Goal: Check status

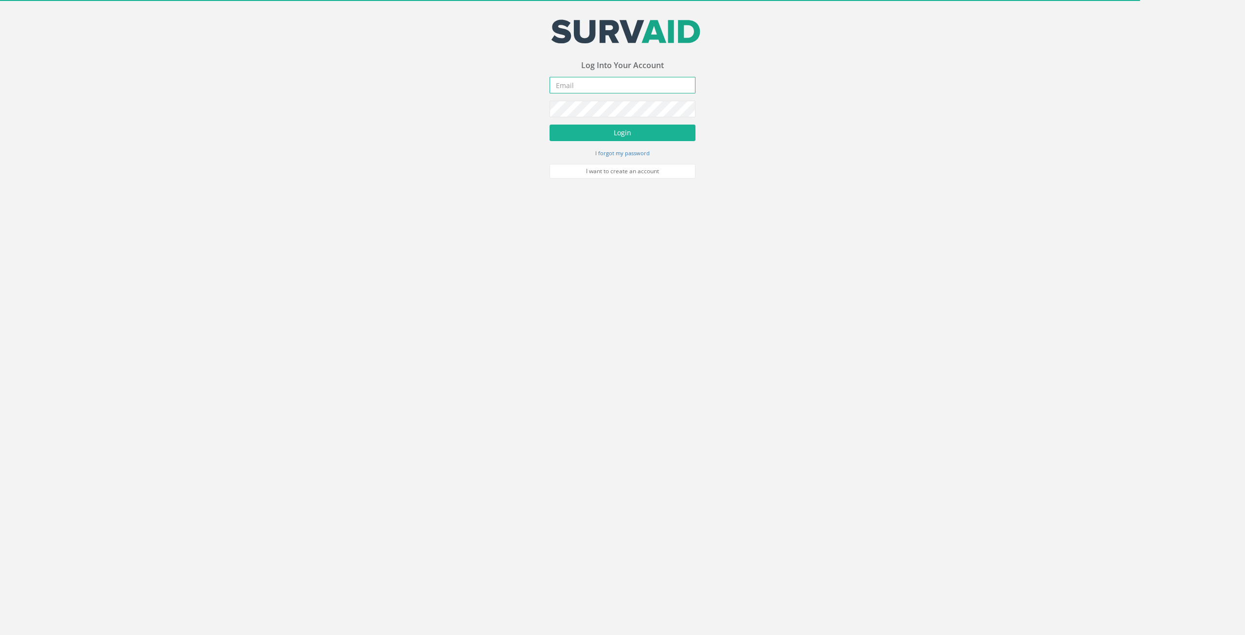
click at [612, 83] on input "email" at bounding box center [623, 85] width 146 height 17
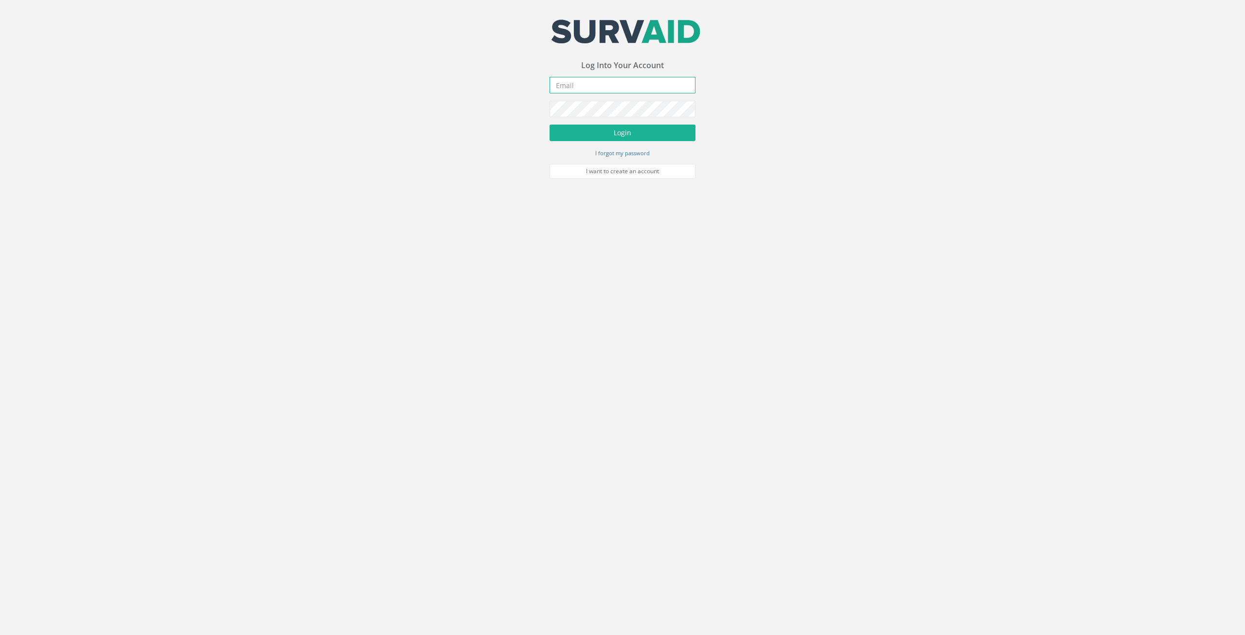
type input "[EMAIL_ADDRESS][DOMAIN_NAME]"
click at [617, 131] on button "Login" at bounding box center [623, 132] width 146 height 17
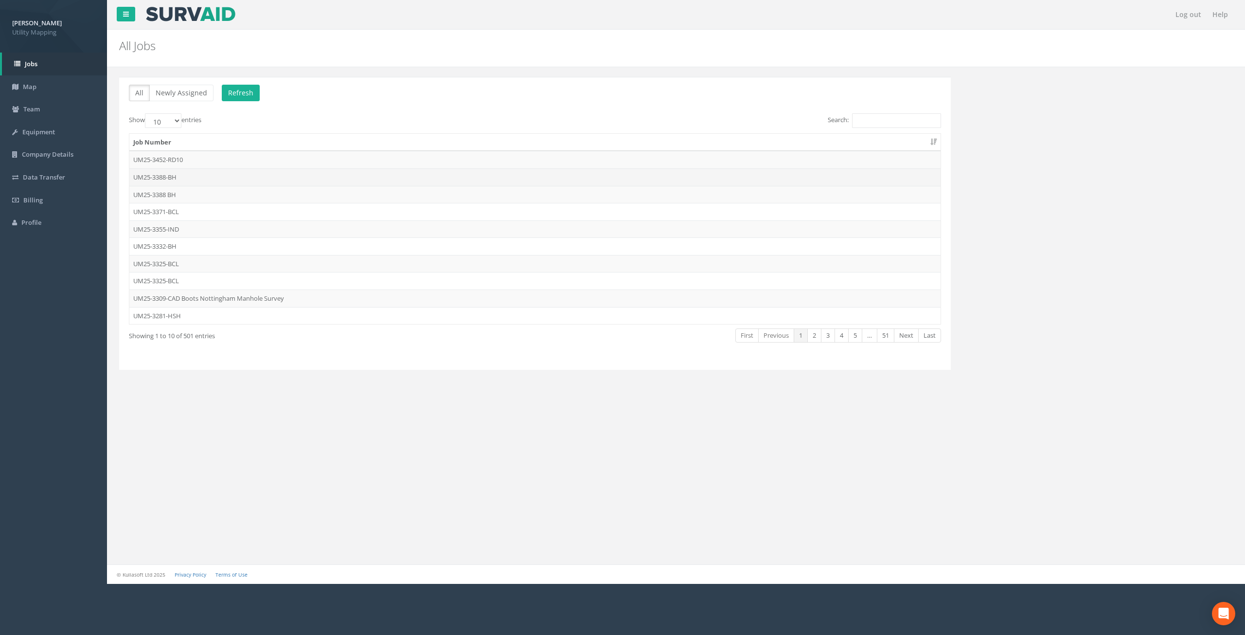
click at [160, 176] on td "UM25-3388-BH" at bounding box center [534, 177] width 811 height 18
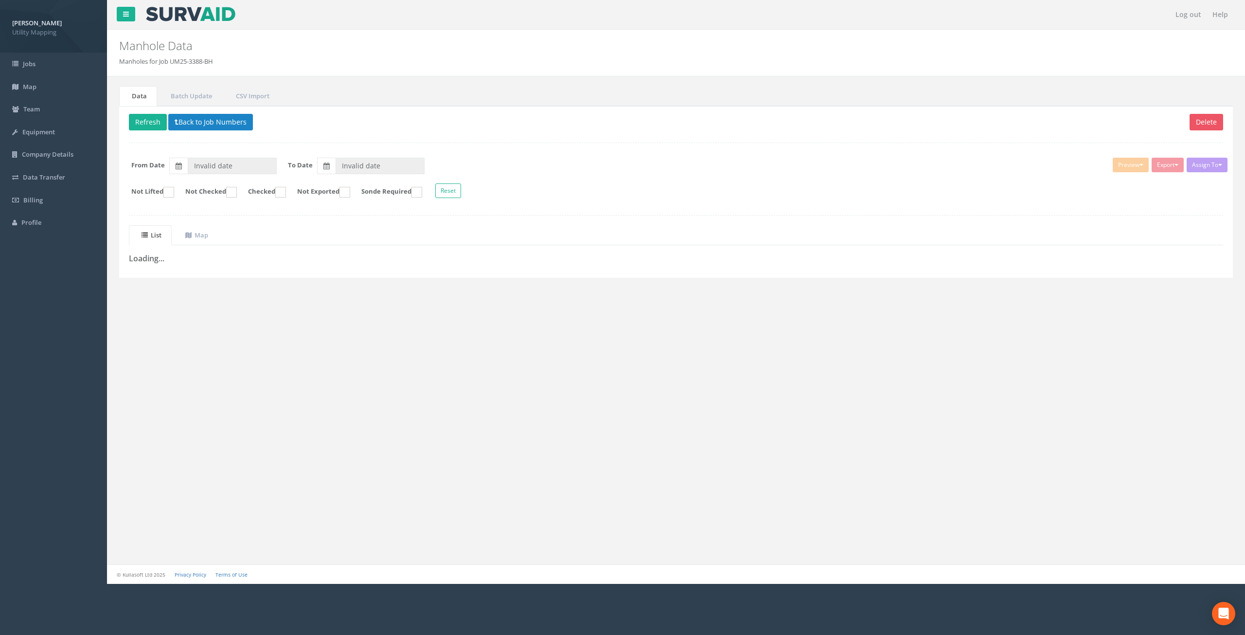
type input "[DATE]"
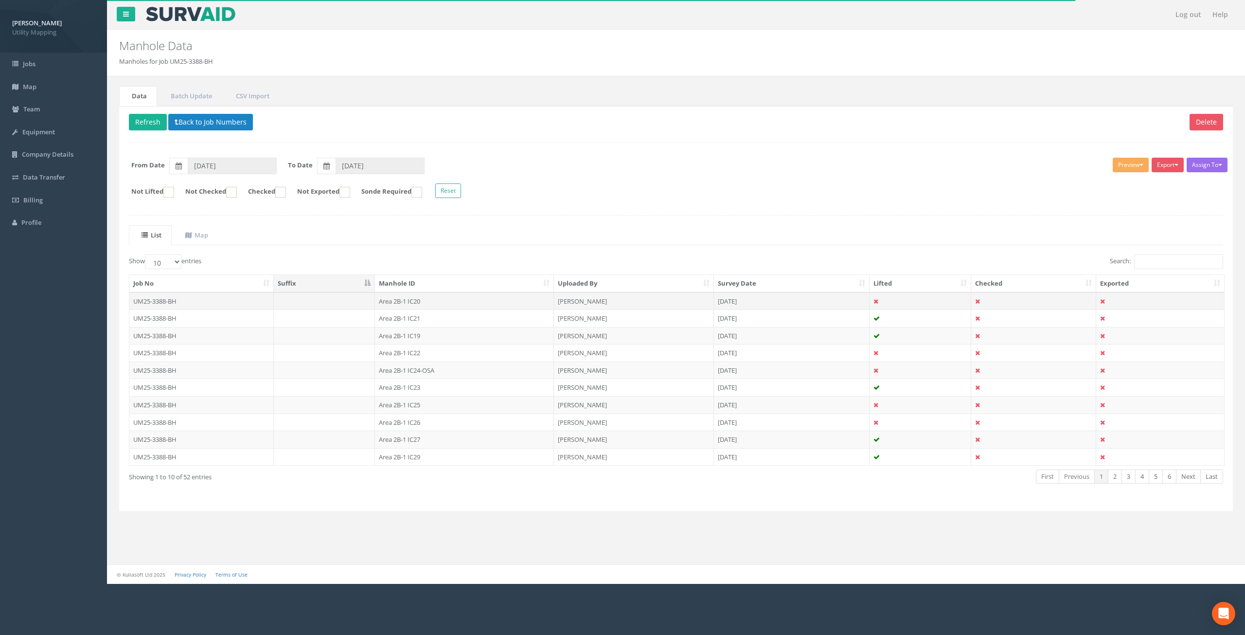
click at [155, 302] on td "UM25-3388-BH" at bounding box center [201, 301] width 144 height 18
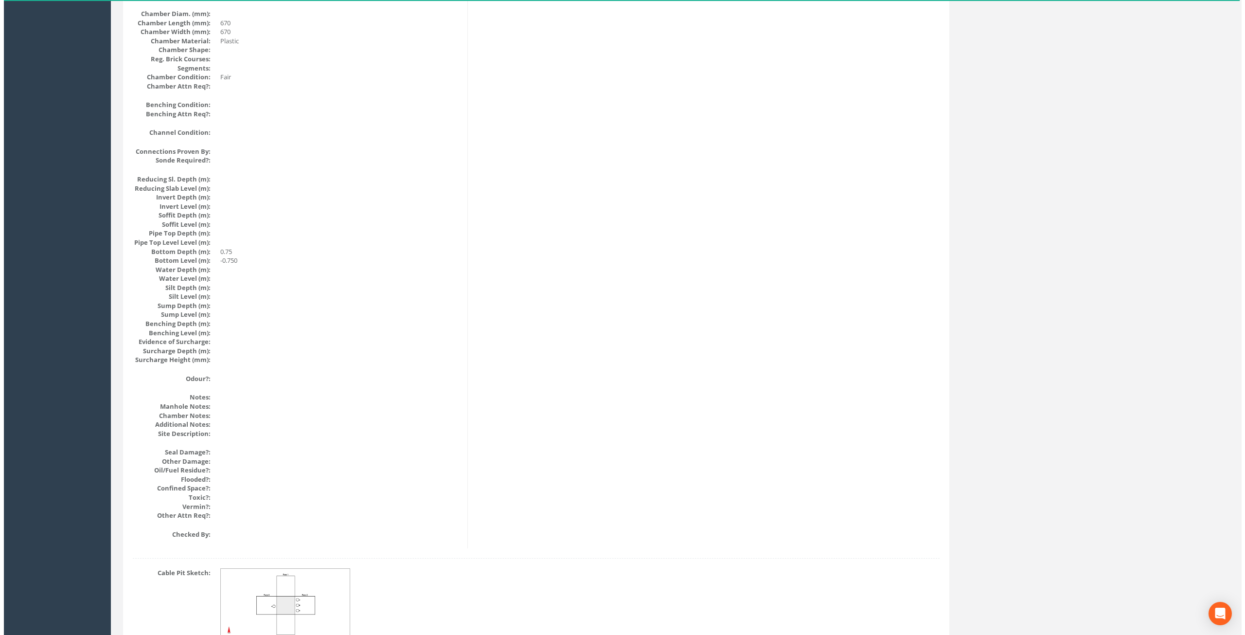
scroll to position [865, 0]
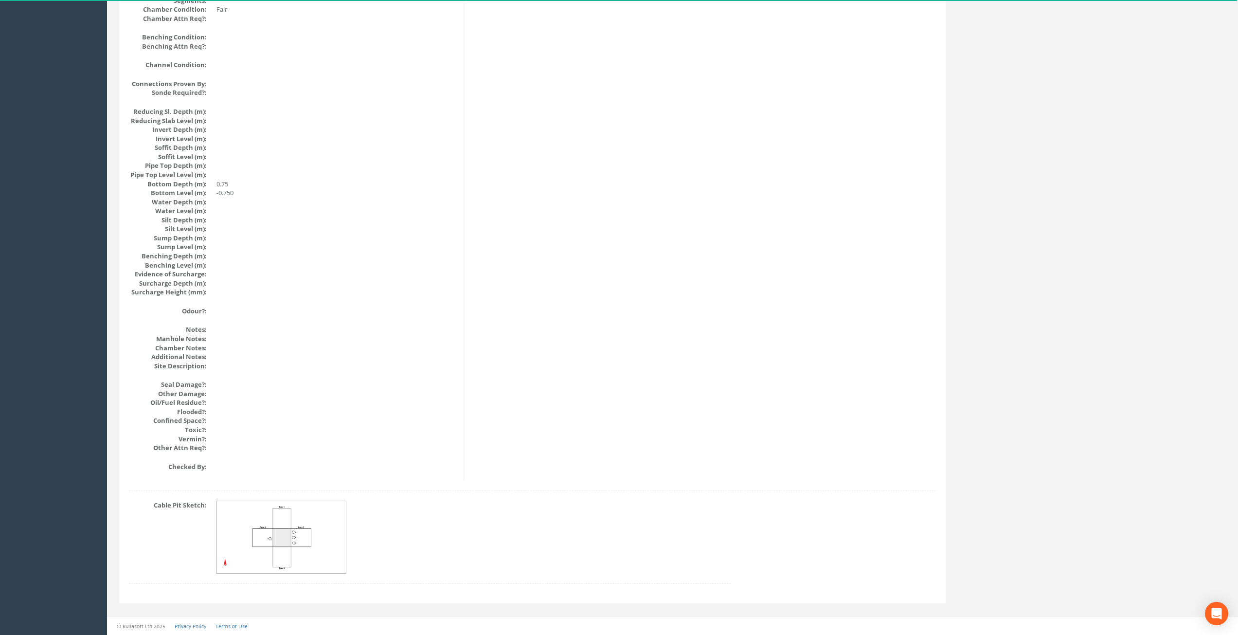
click at [301, 532] on img at bounding box center [282, 537] width 130 height 73
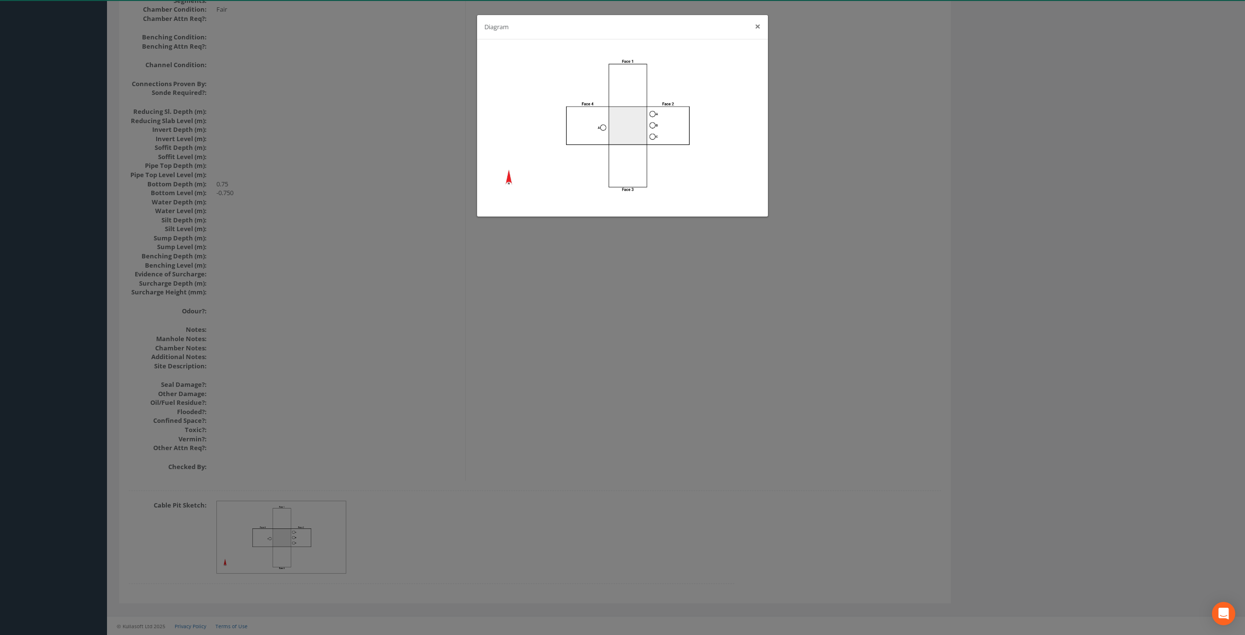
click at [756, 30] on button "×" at bounding box center [758, 26] width 6 height 10
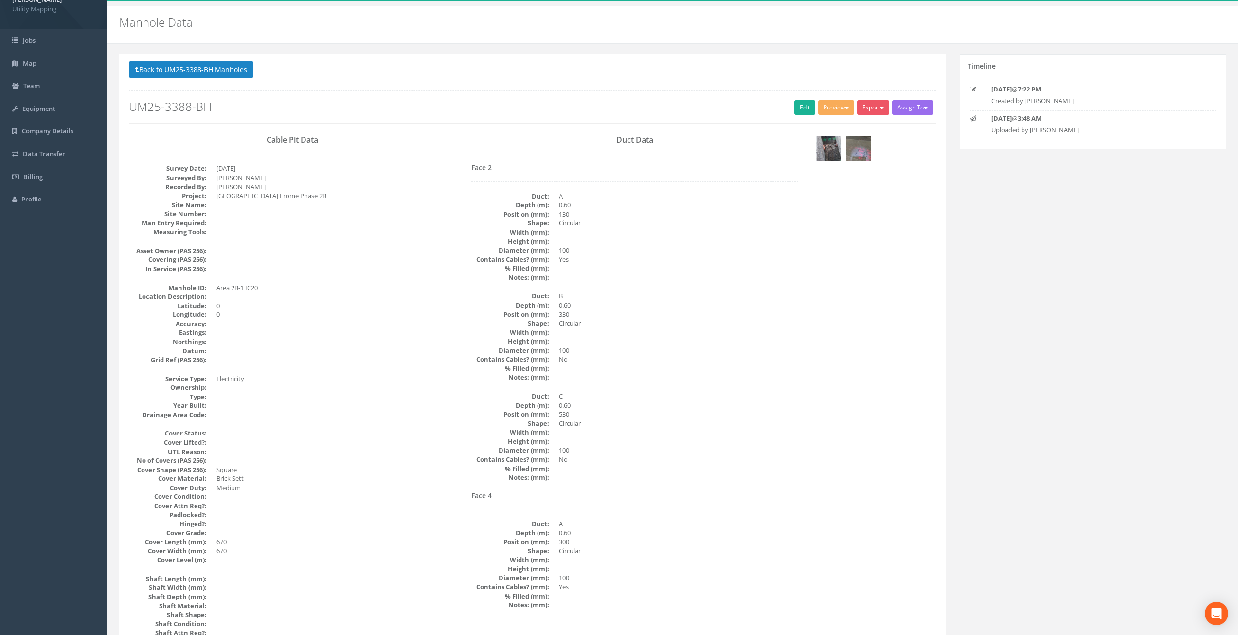
scroll to position [0, 0]
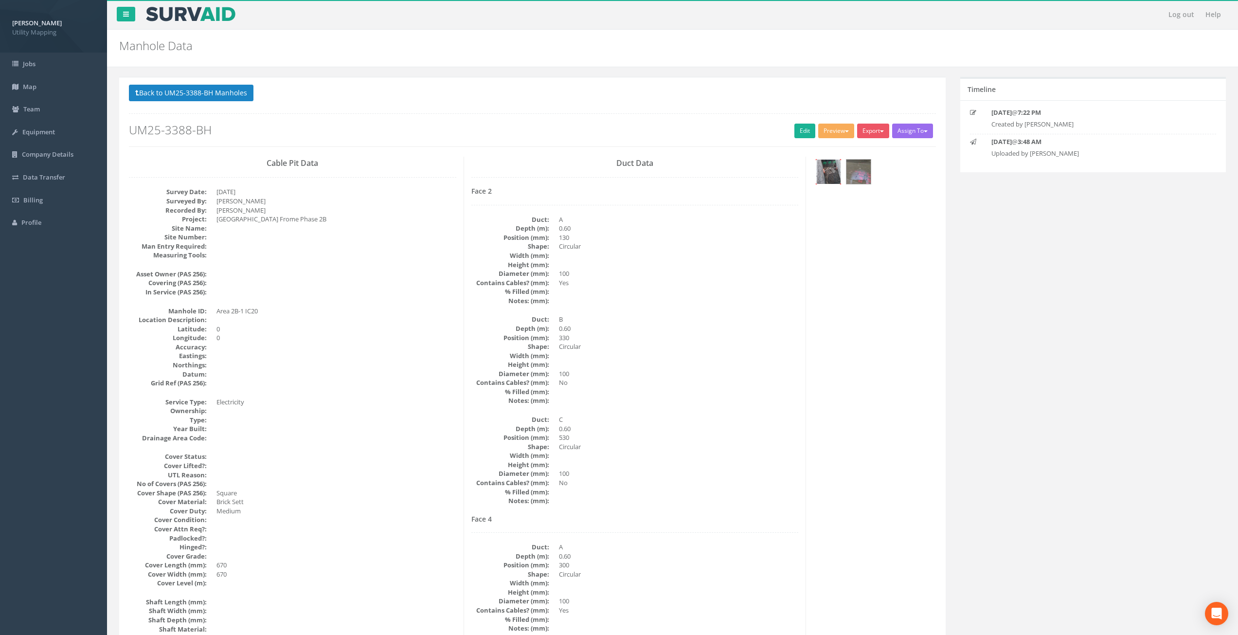
click at [828, 181] on img at bounding box center [828, 172] width 24 height 24
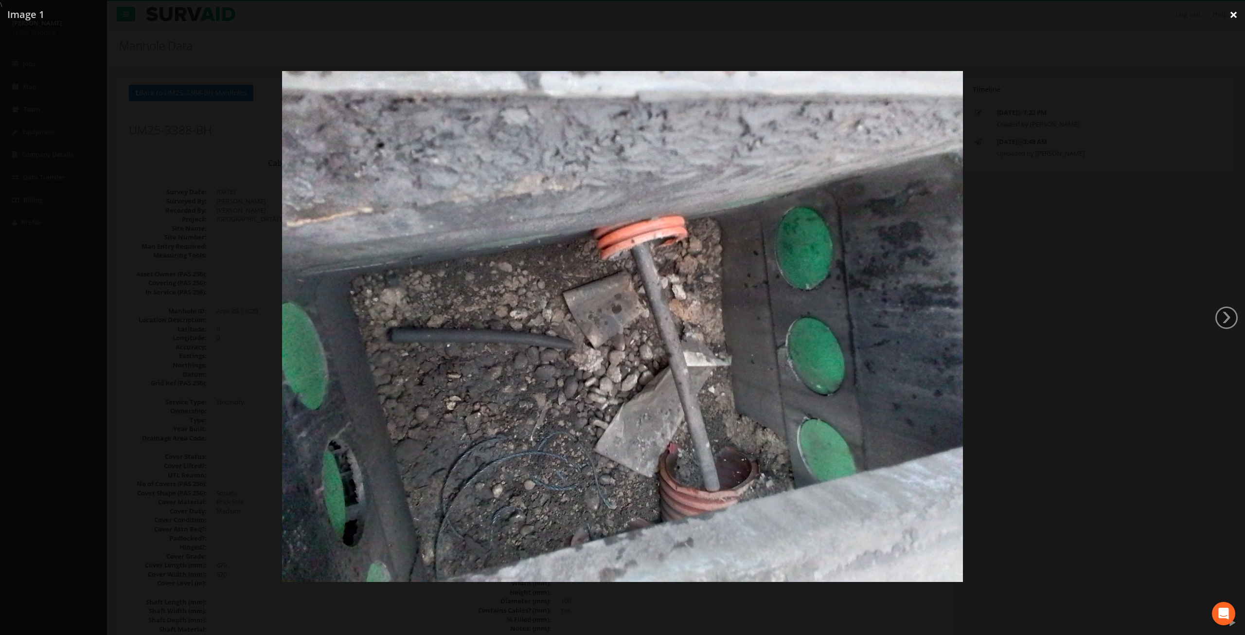
click at [1234, 12] on link "×" at bounding box center [1233, 14] width 23 height 29
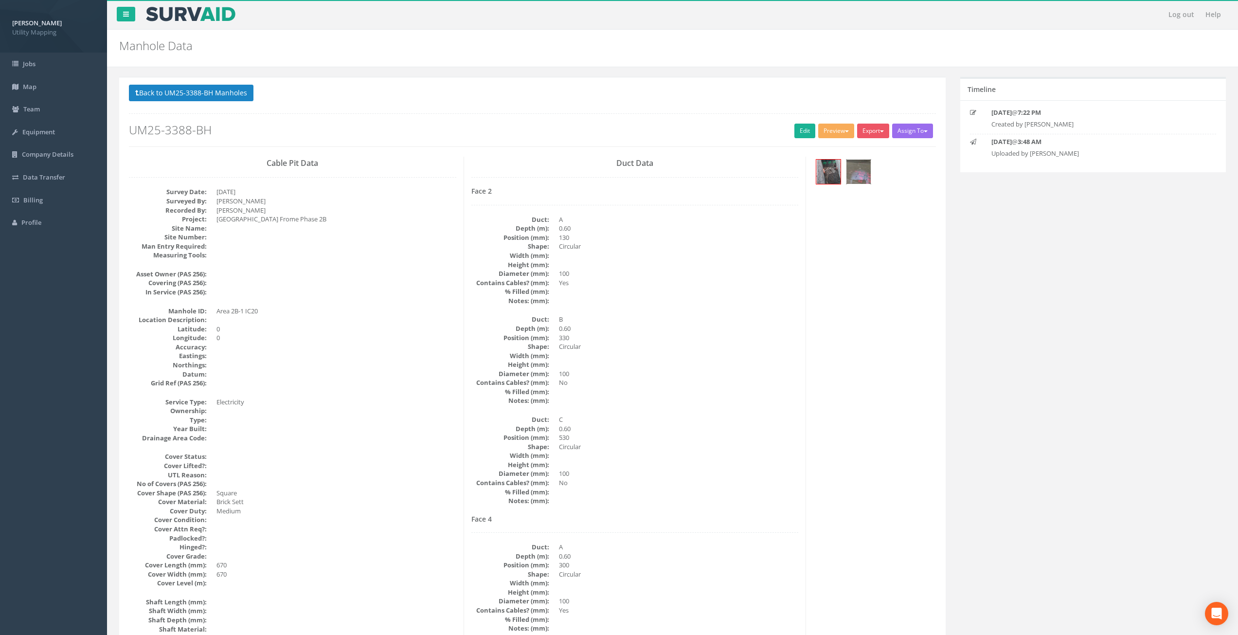
click at [867, 172] on img at bounding box center [858, 172] width 24 height 24
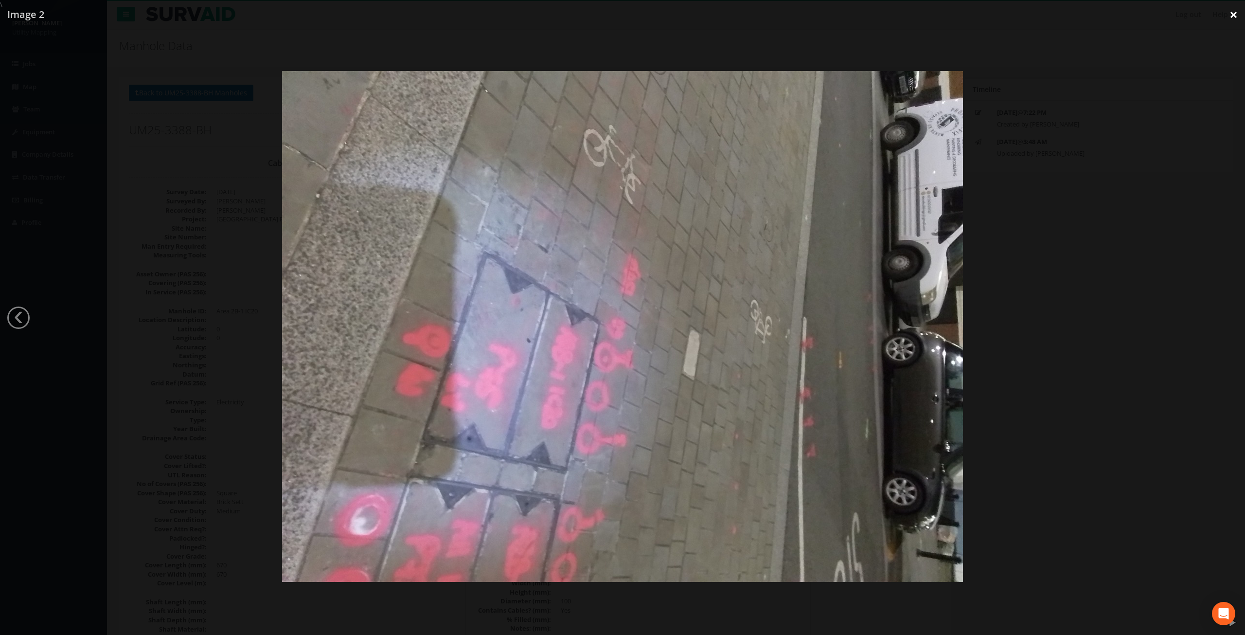
click at [1232, 20] on link "×" at bounding box center [1233, 14] width 23 height 29
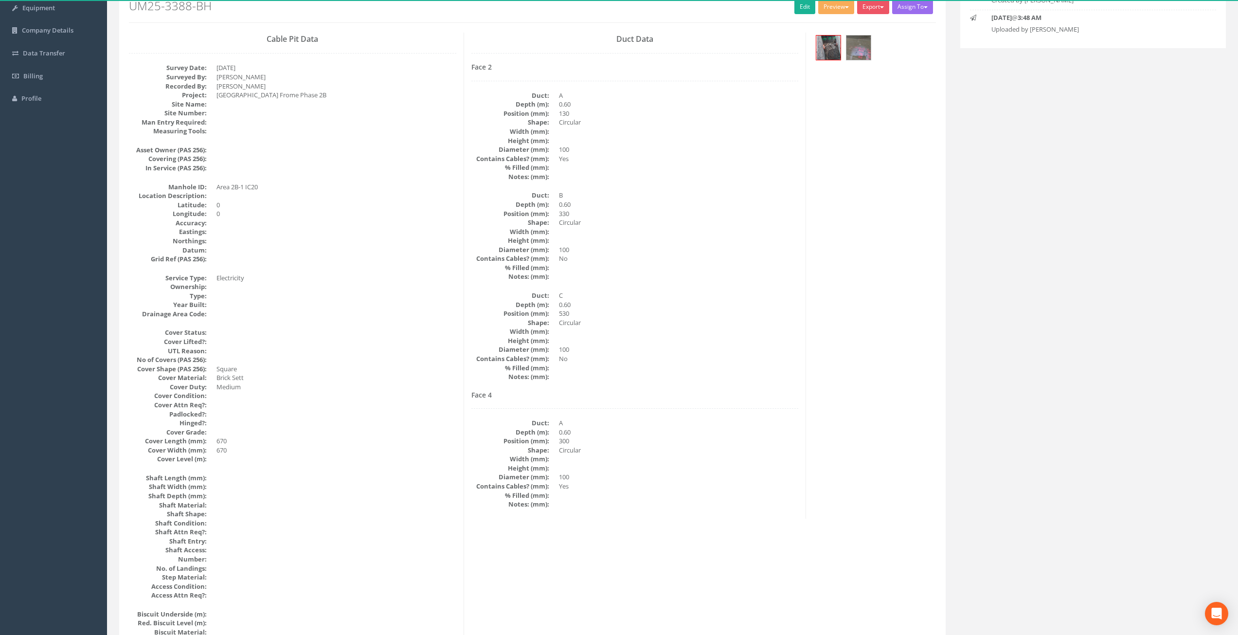
scroll to position [146, 0]
